Goal: Task Accomplishment & Management: Use online tool/utility

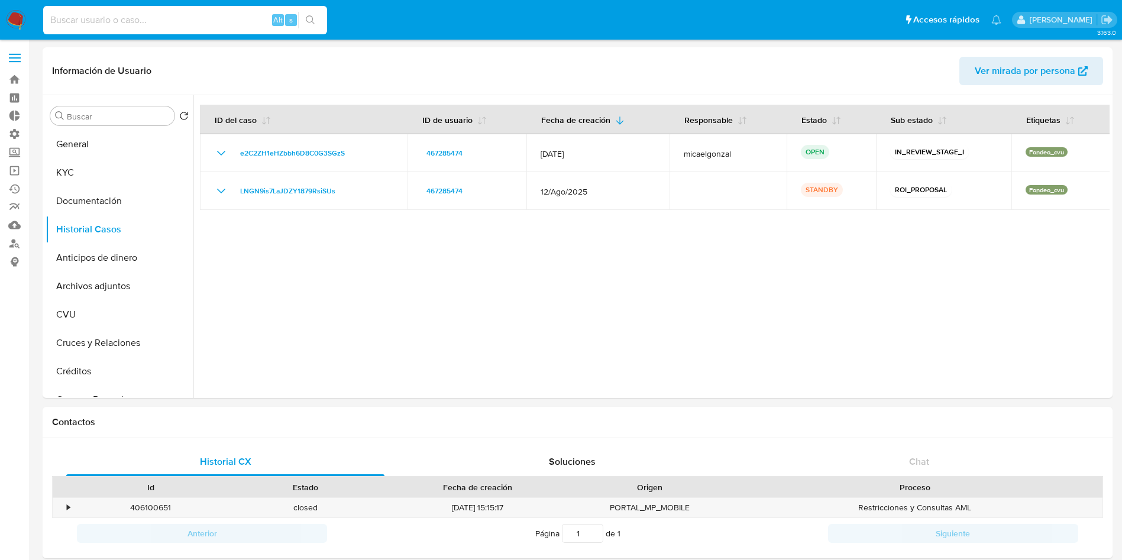
select select "10"
click at [156, 26] on input at bounding box center [185, 19] width 284 height 15
type input "yB1L72hVb1D7Ljdp90AFq6FO"
click at [315, 20] on icon "search-icon" at bounding box center [310, 19] width 9 height 9
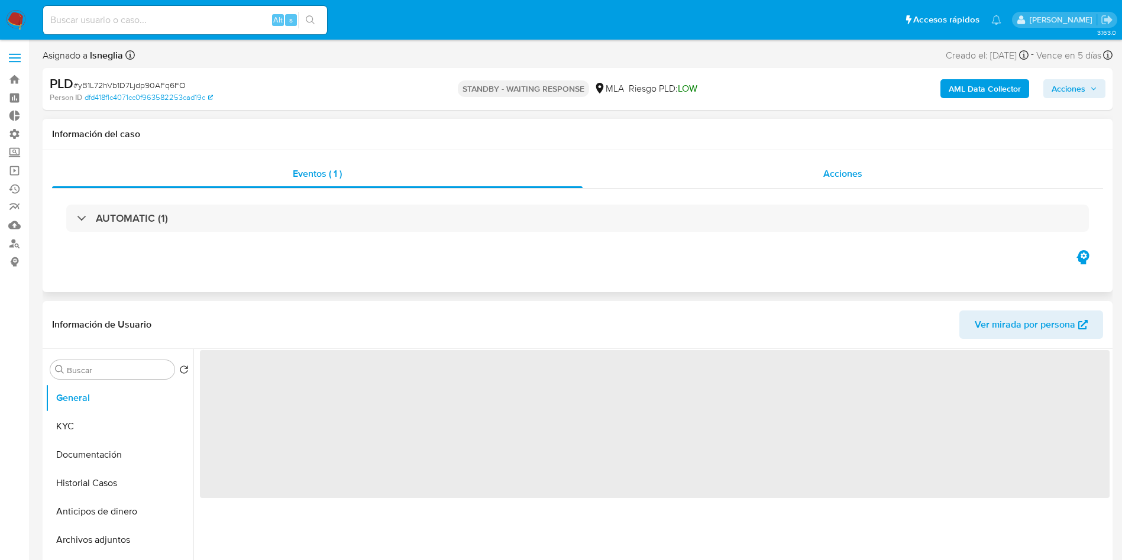
click at [834, 170] on span "Acciones" at bounding box center [842, 174] width 39 height 14
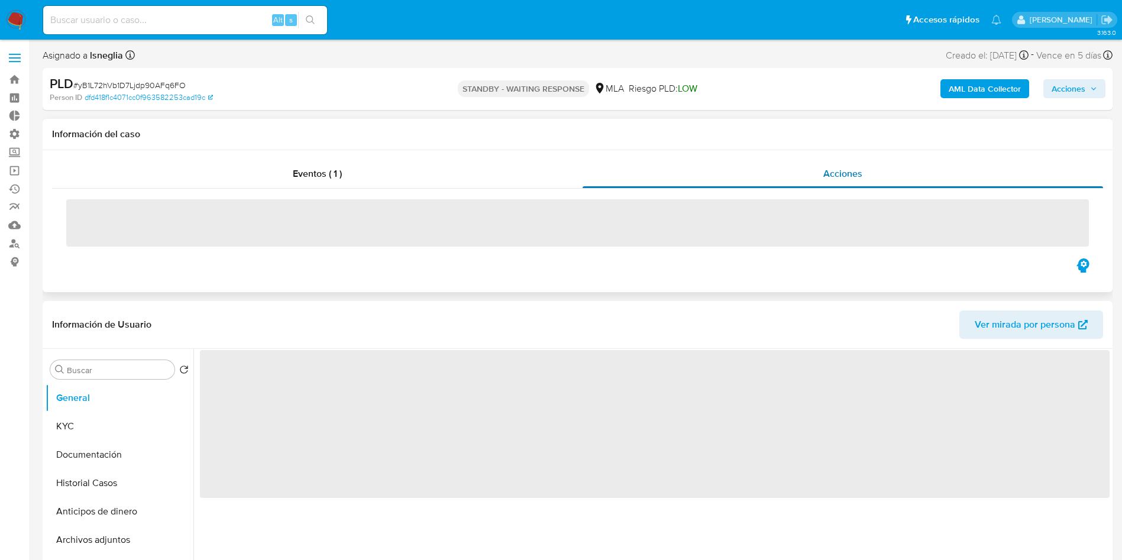
select select "10"
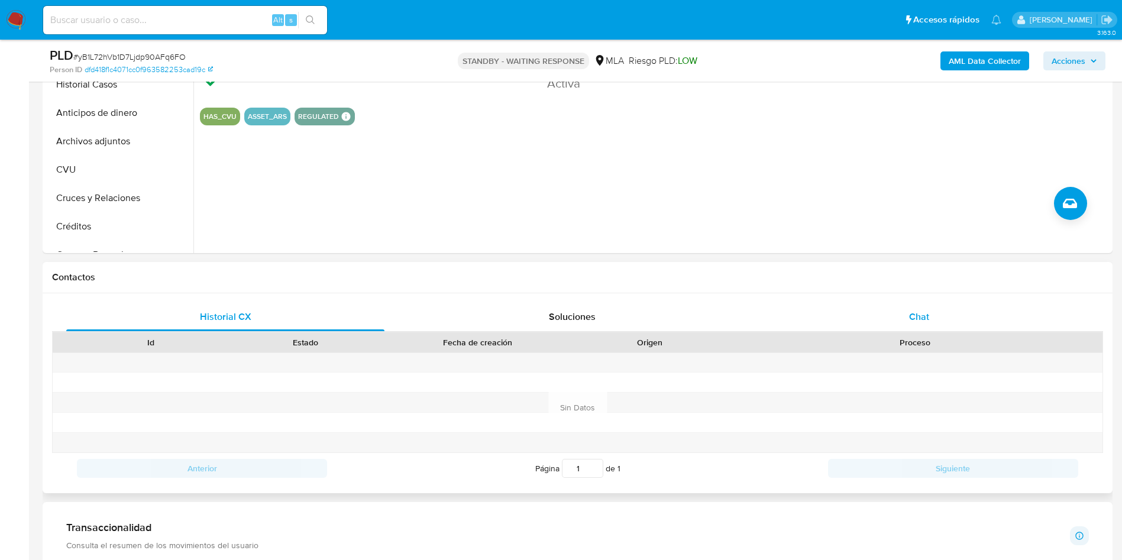
click at [943, 321] on div "Chat" at bounding box center [919, 317] width 318 height 28
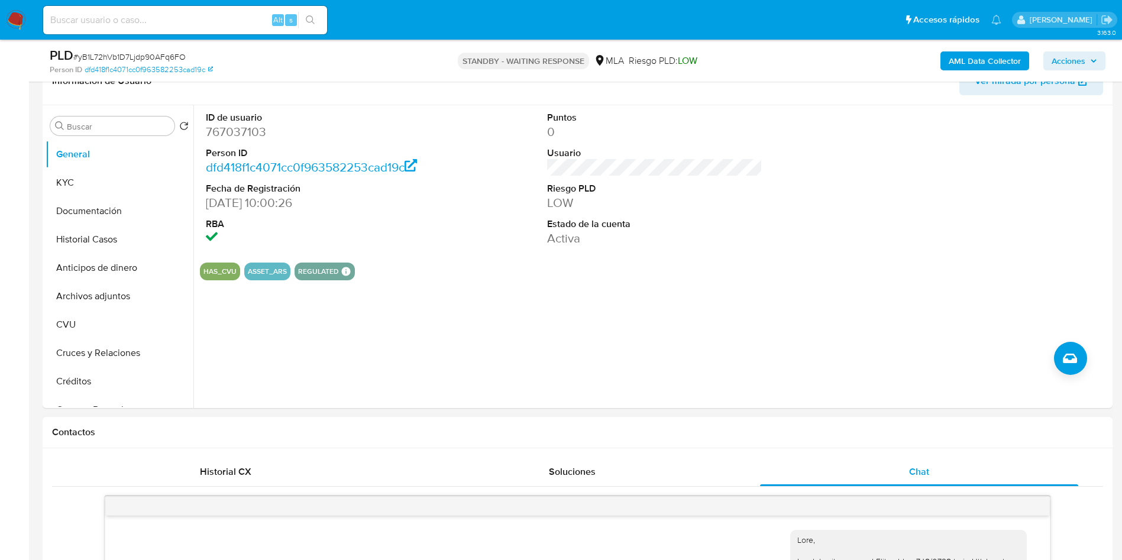
scroll to position [266, 0]
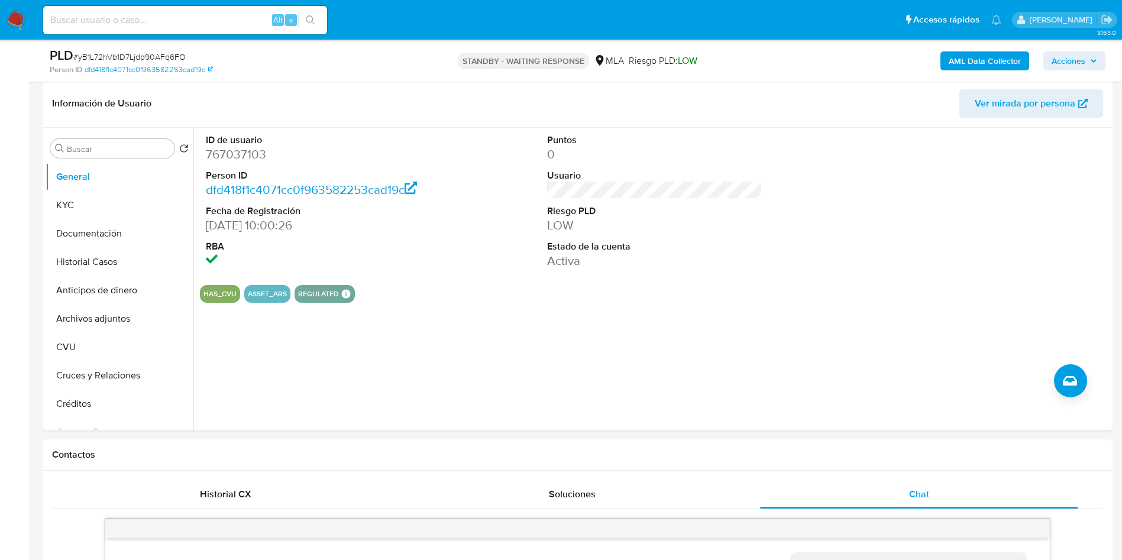
click at [24, 17] on img at bounding box center [16, 20] width 20 height 20
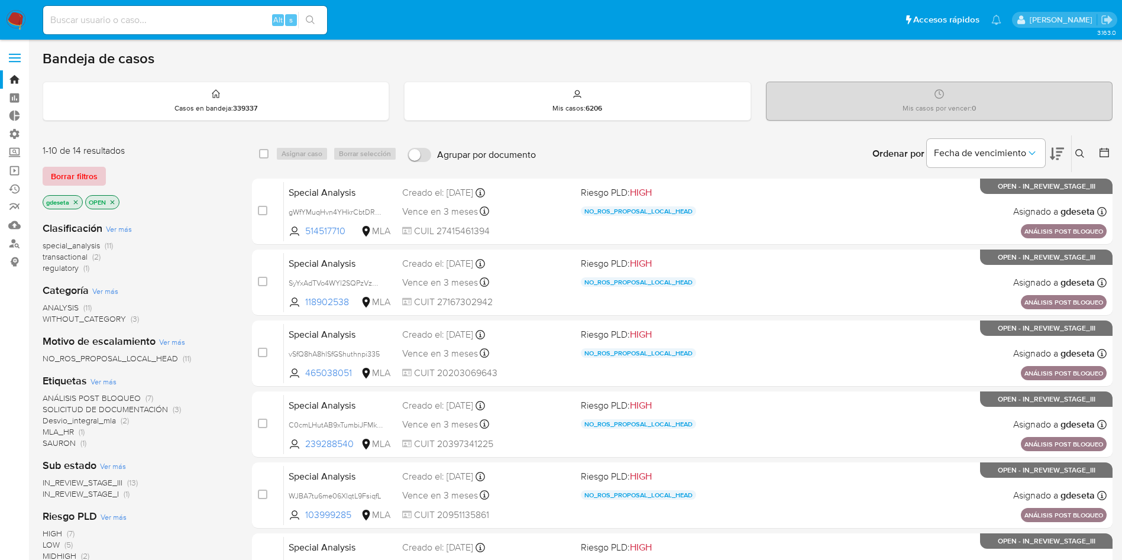
click at [63, 185] on span "Borrar filtros" at bounding box center [74, 176] width 47 height 17
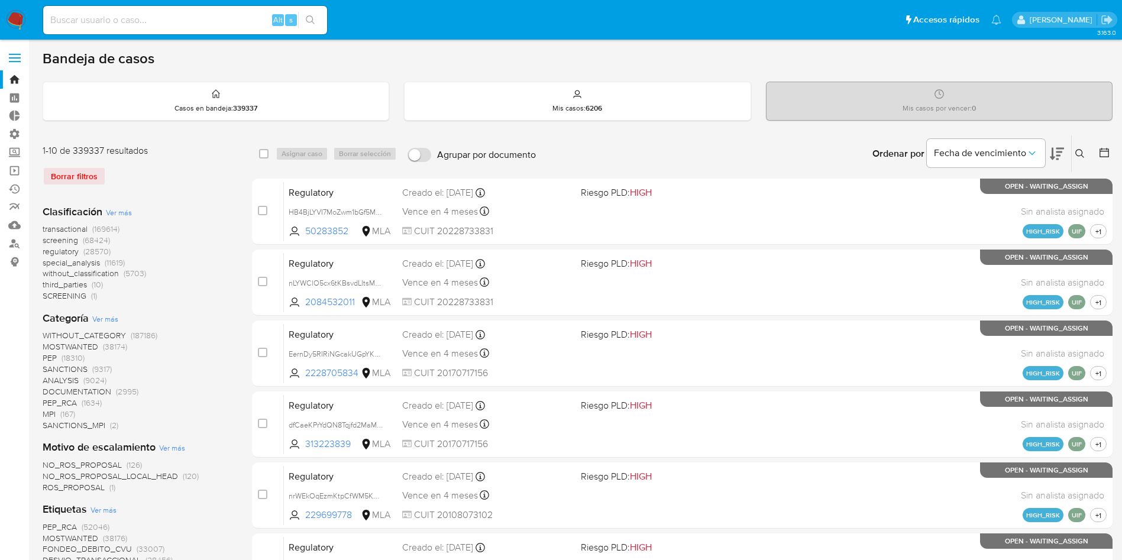
click at [1079, 153] on icon at bounding box center [1079, 153] width 9 height 9
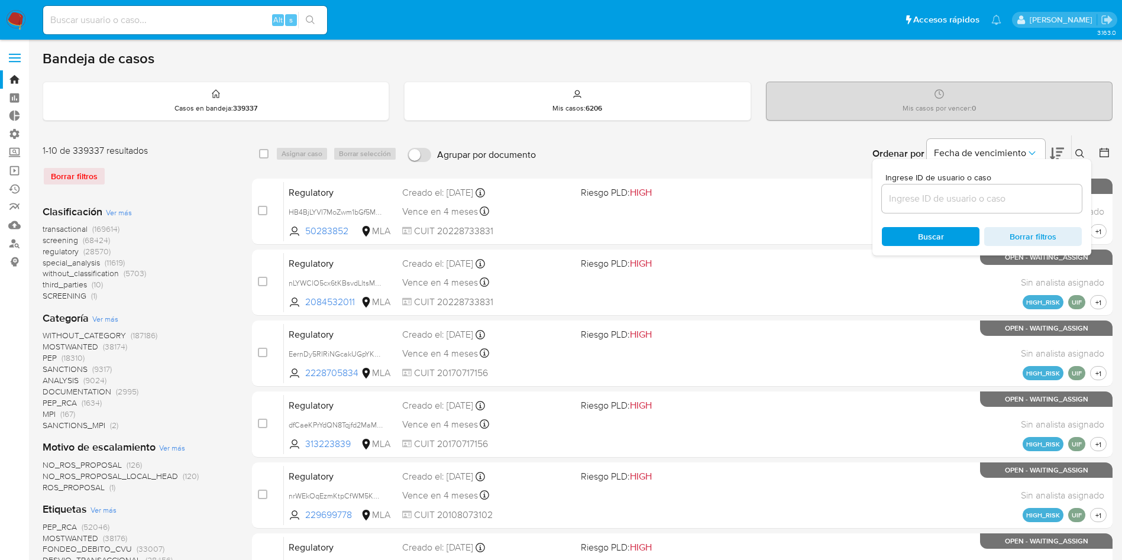
click at [989, 202] on input at bounding box center [982, 198] width 200 height 15
type input "yB1L72hVb1D7Ljdp90AFq6FO"
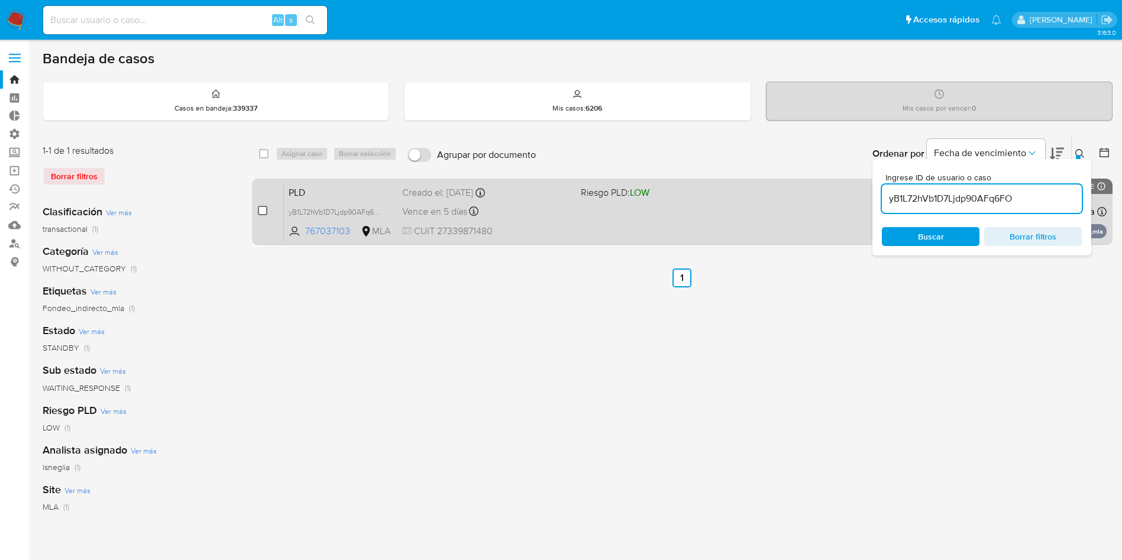
click at [260, 211] on input "checkbox" at bounding box center [262, 210] width 9 height 9
checkbox input "true"
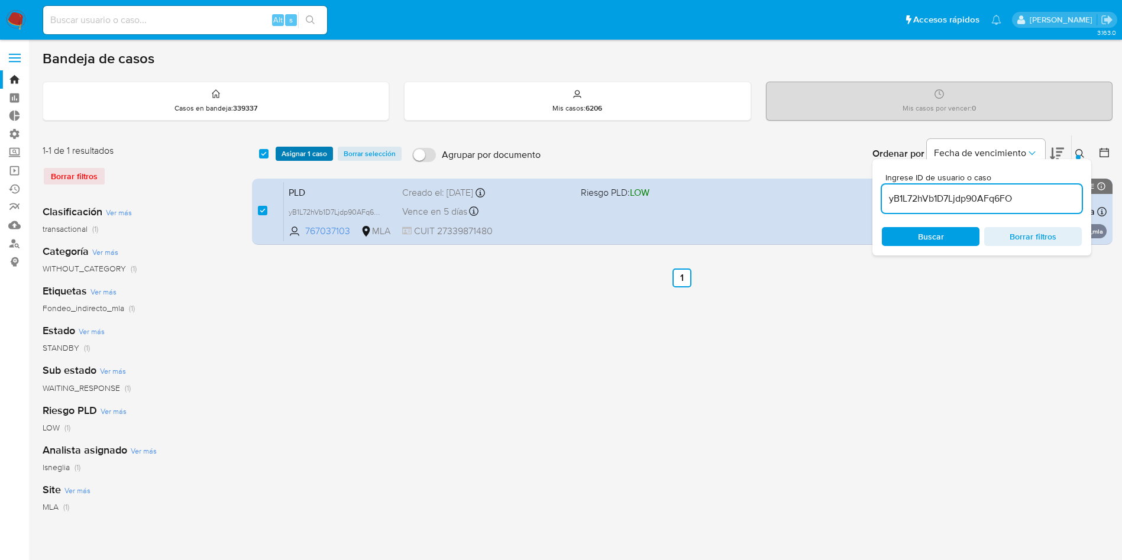
click at [292, 158] on span "Asignar 1 caso" at bounding box center [304, 154] width 46 height 12
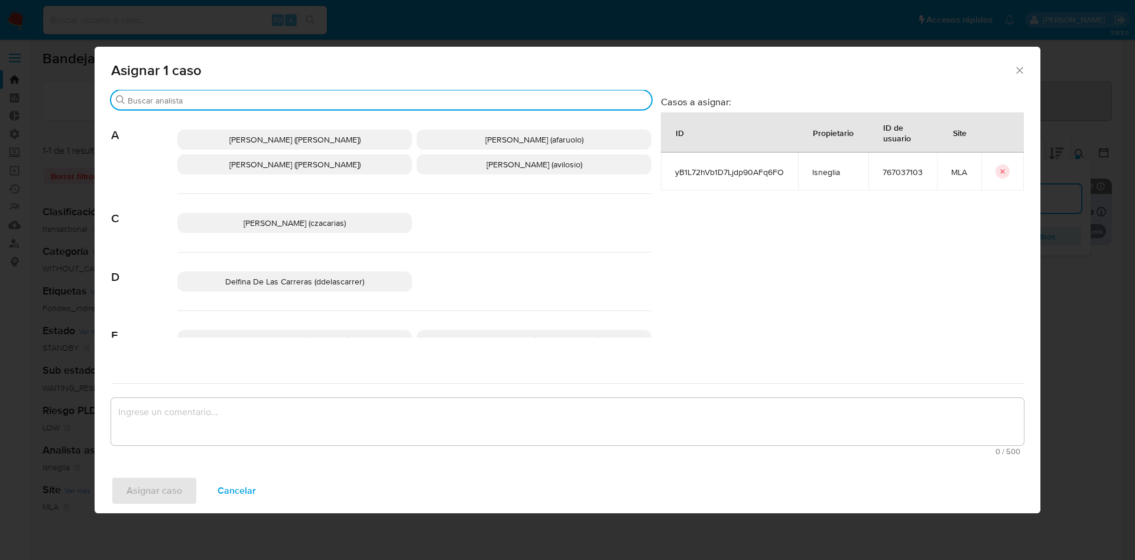
click at [282, 98] on input "Buscar" at bounding box center [387, 100] width 519 height 11
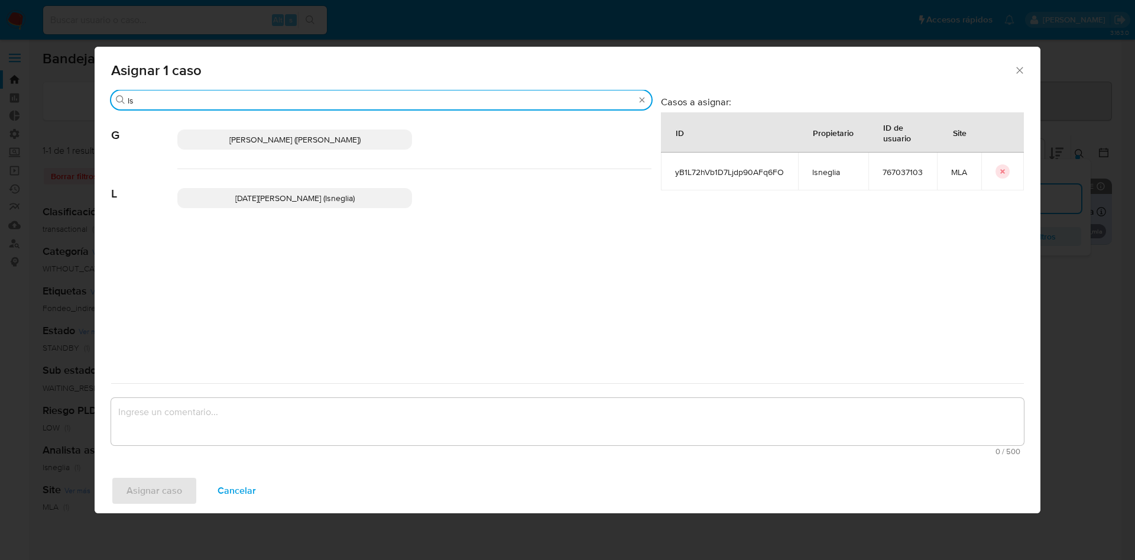
type input "ls"
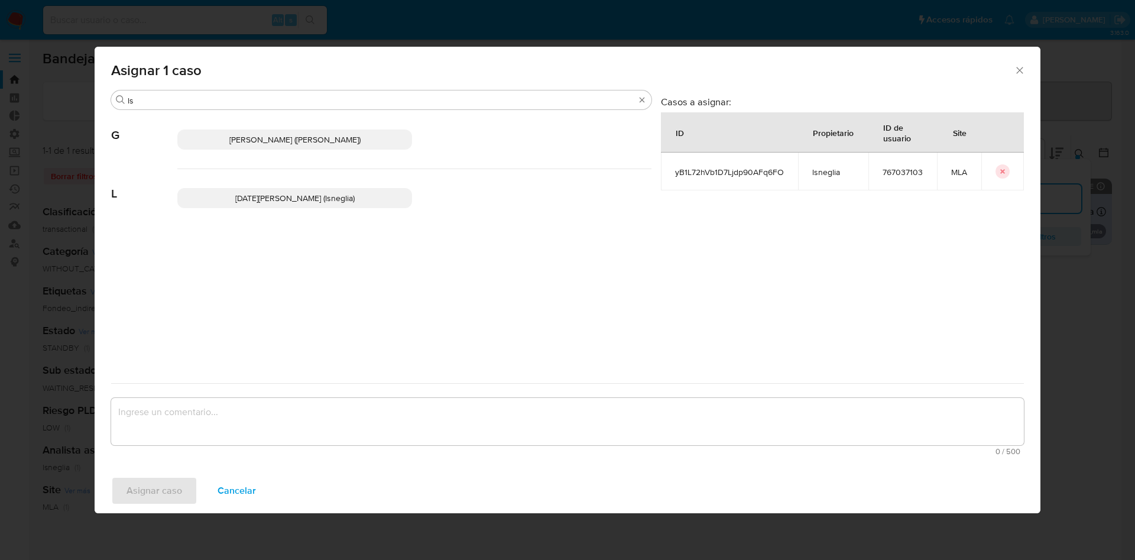
click at [261, 199] on span "Lucia Sol Neglia (lsneglia)" at bounding box center [294, 198] width 119 height 12
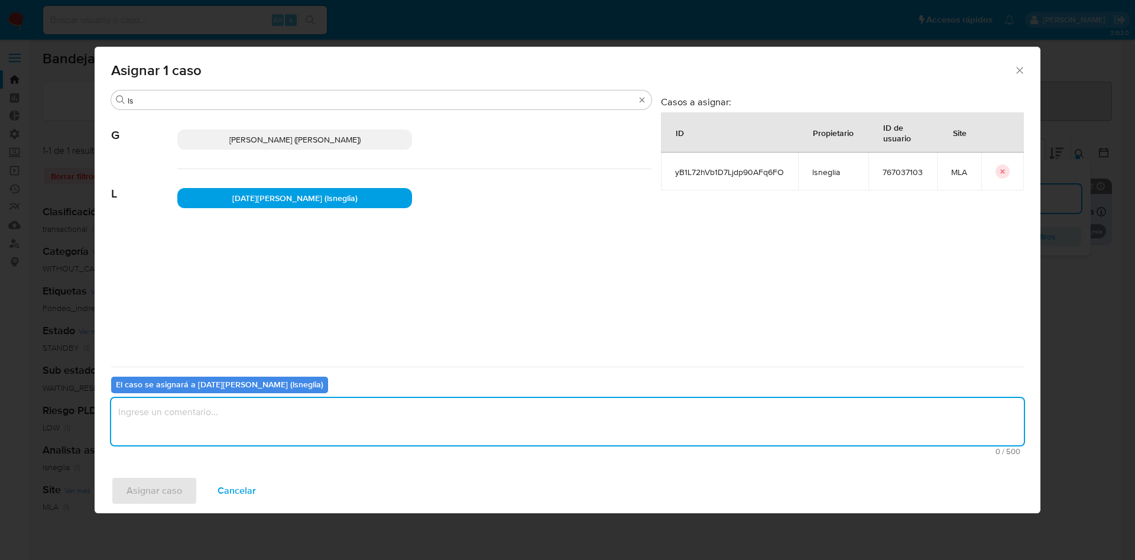
click at [237, 409] on textarea "assign-modal" at bounding box center [567, 421] width 913 height 47
click at [160, 483] on span "Asignar caso" at bounding box center [155, 491] width 56 height 26
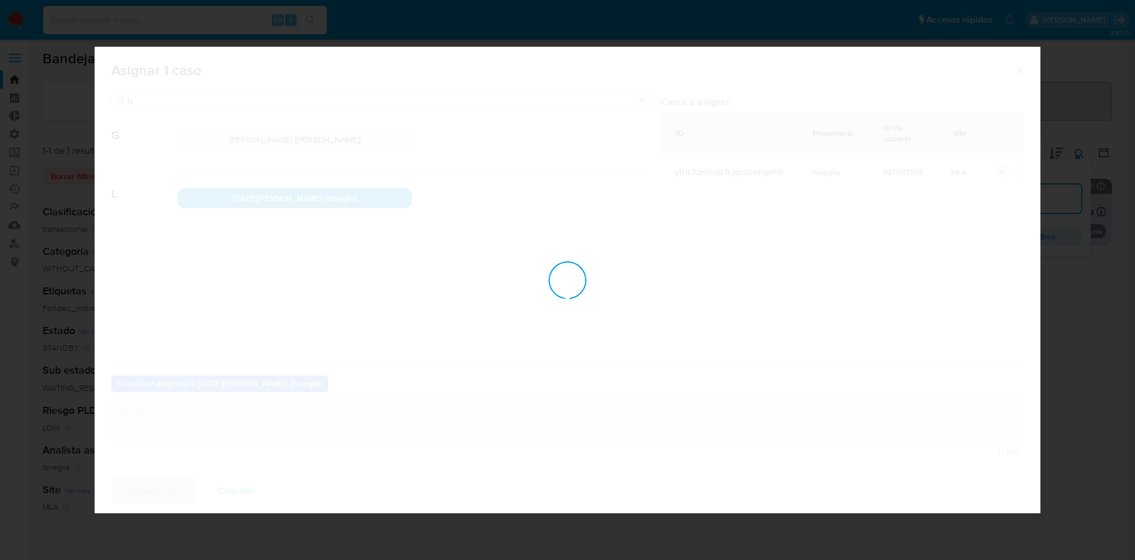
checkbox input "false"
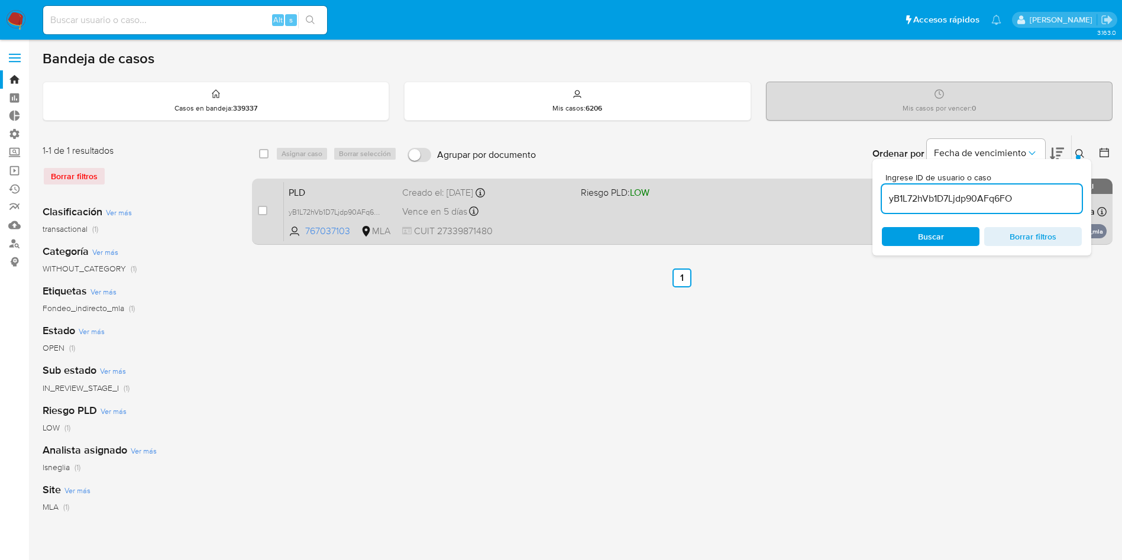
click at [292, 192] on span "PLD" at bounding box center [341, 191] width 104 height 15
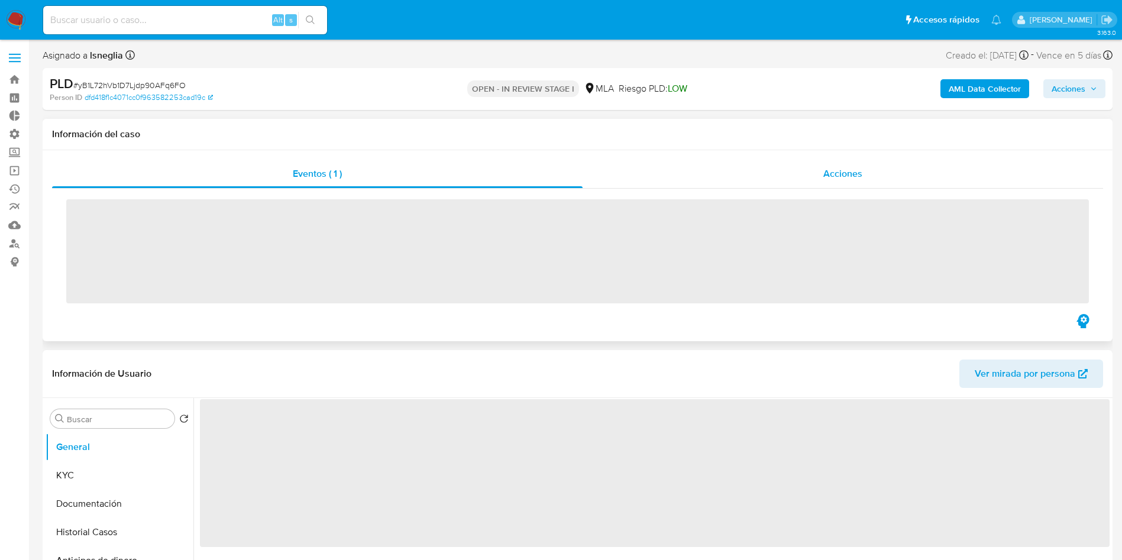
click at [805, 176] on div "Acciones" at bounding box center [842, 174] width 520 height 28
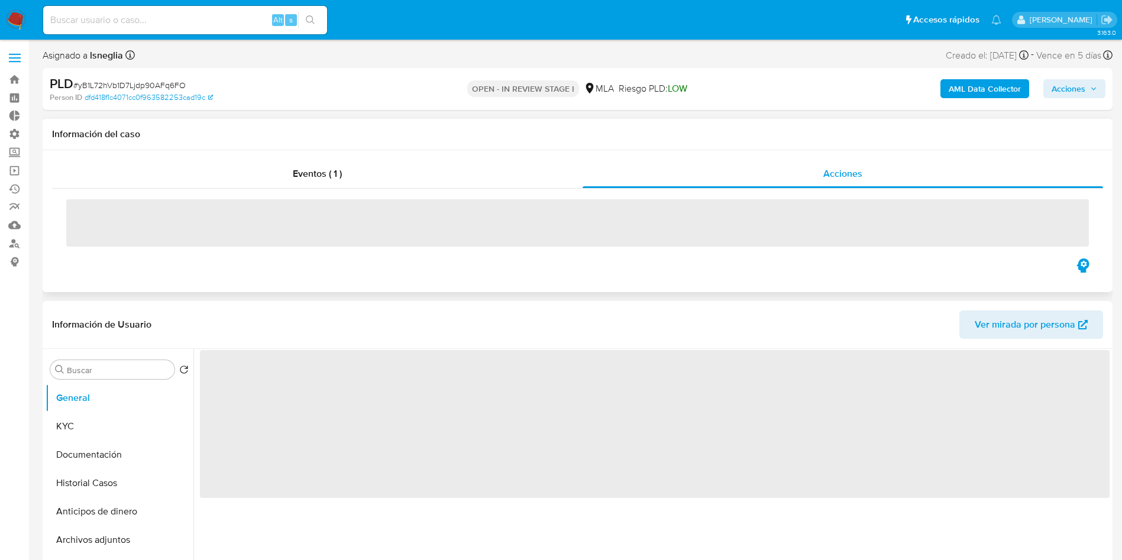
select select "10"
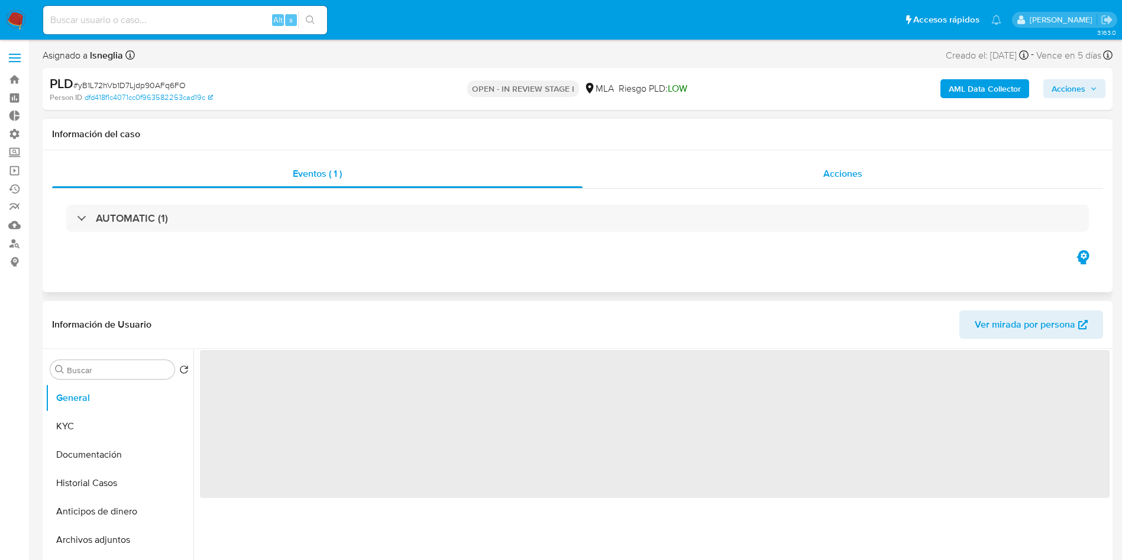
drag, startPoint x: 867, startPoint y: 174, endPoint x: 862, endPoint y: 161, distance: 13.8
click at [862, 161] on div "Acciones" at bounding box center [842, 174] width 520 height 28
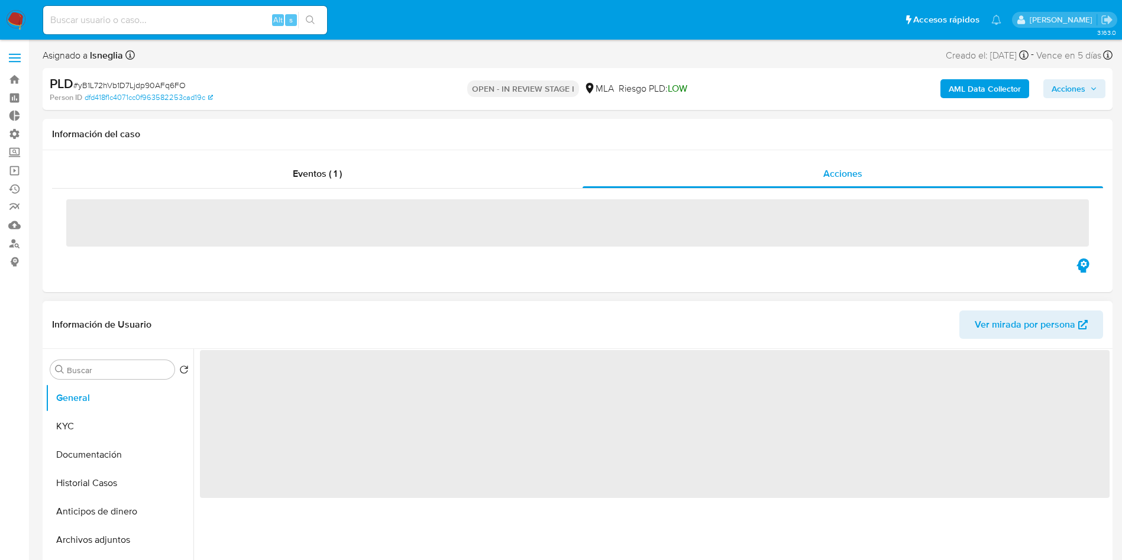
select select "10"
